Goal: Task Accomplishment & Management: Use online tool/utility

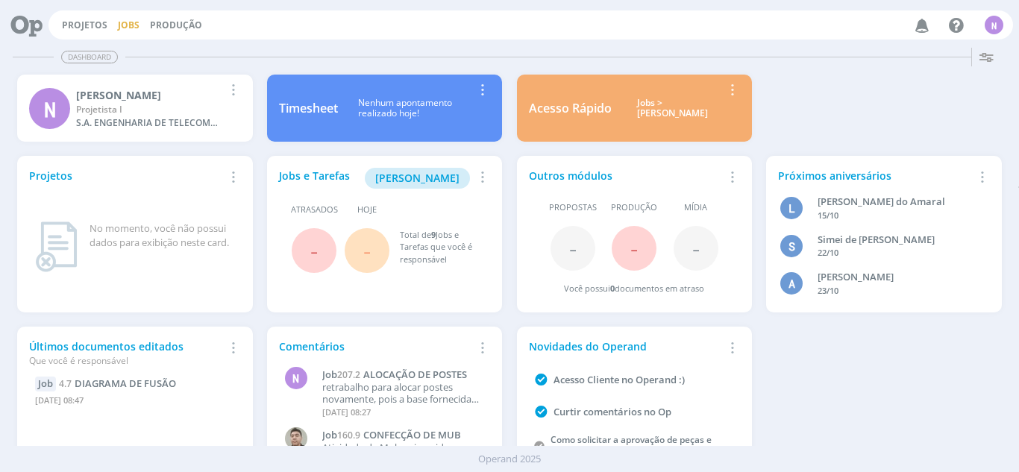
click at [124, 23] on link "Jobs" at bounding box center [129, 25] width 22 height 13
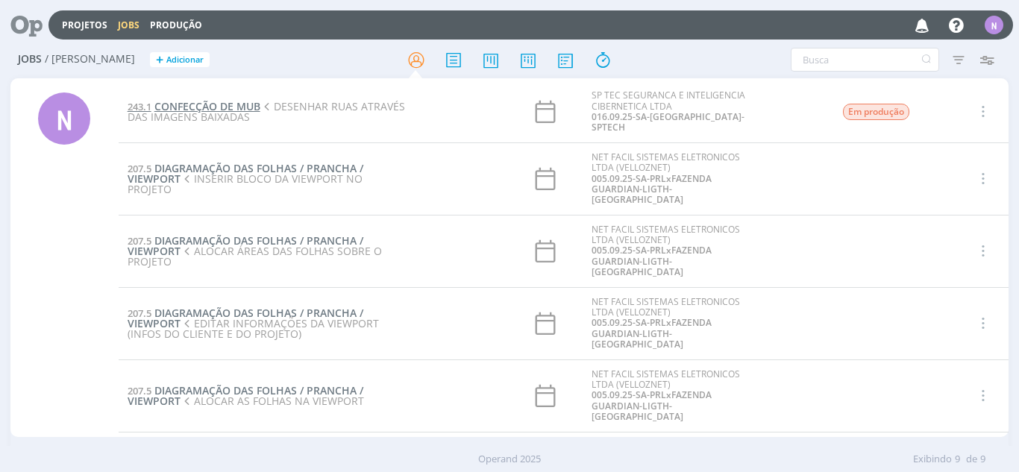
click at [220, 99] on span "CONFECÇÃO DE MUB" at bounding box center [207, 106] width 106 height 14
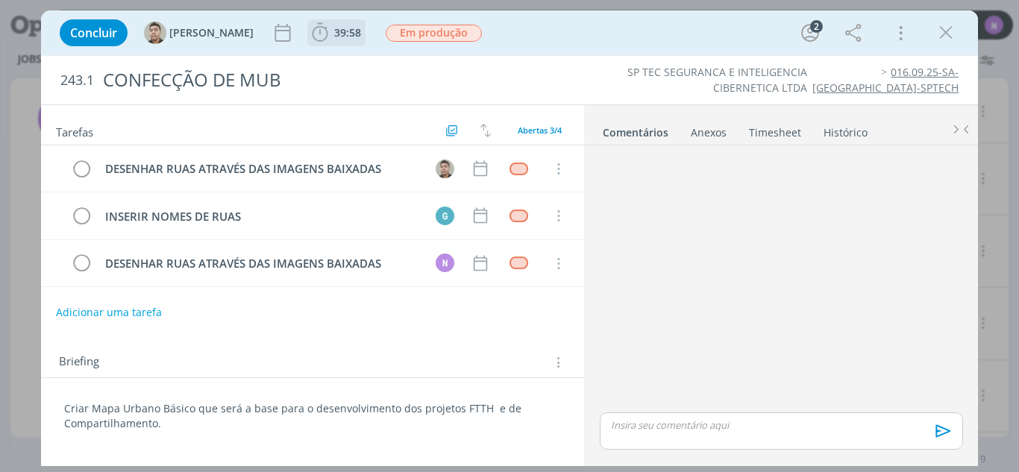
click at [308, 44] on button "39:58" at bounding box center [336, 33] width 57 height 24
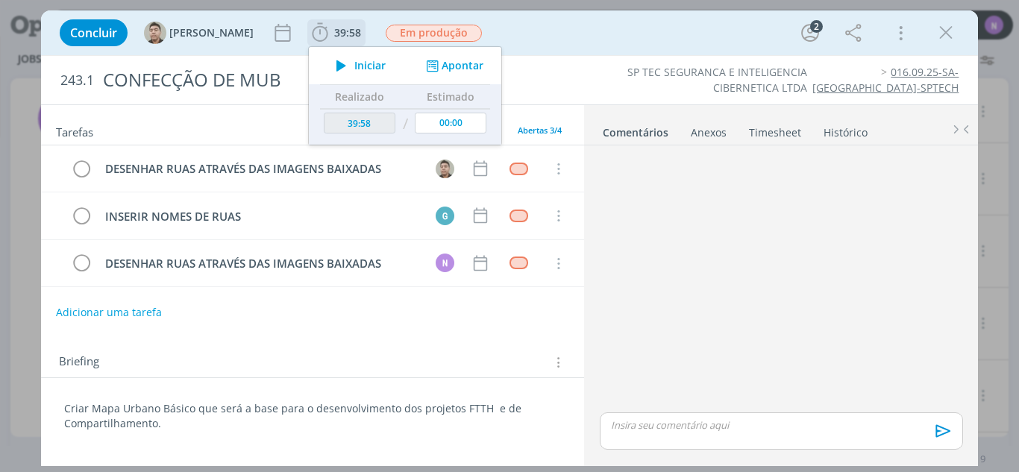
click at [354, 66] on span "Iniciar" at bounding box center [369, 65] width 31 height 10
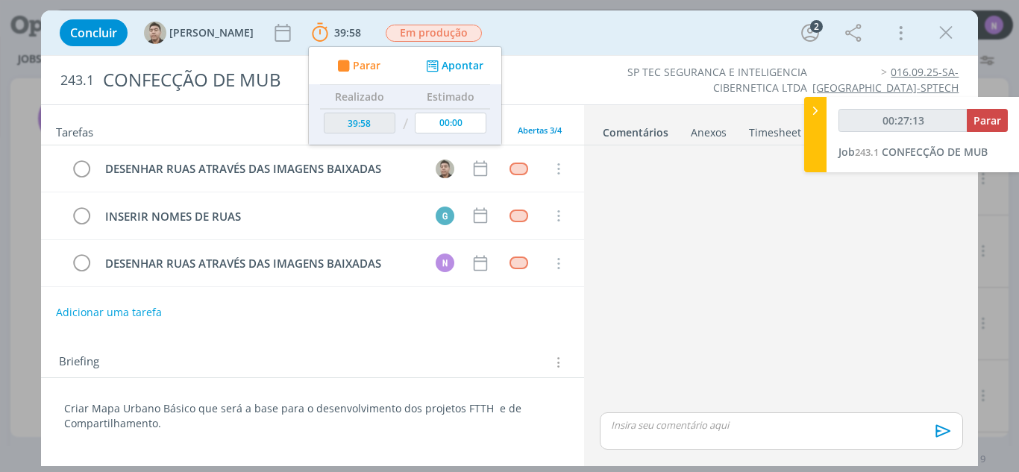
type input "00:28:13"
